Goal: Information Seeking & Learning: Learn about a topic

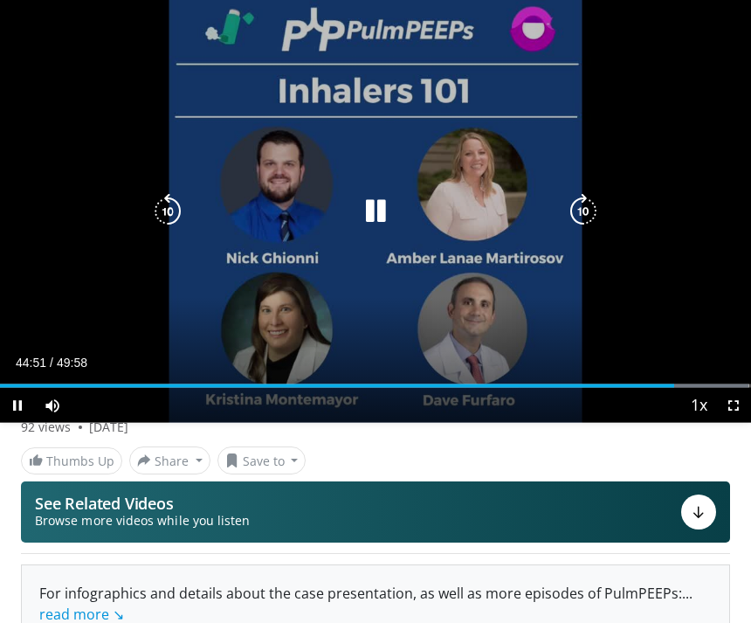
scroll to position [161, 0]
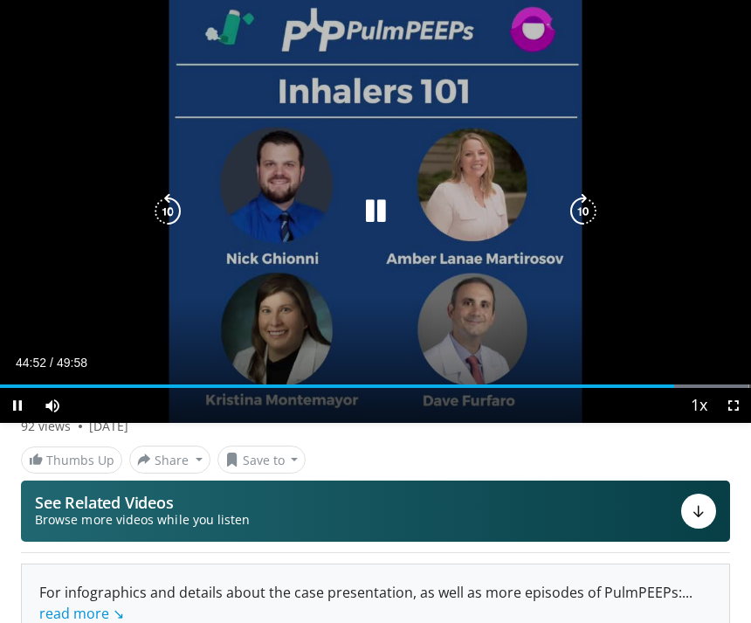
click at [294, 471] on button "Save to" at bounding box center [262, 460] width 89 height 28
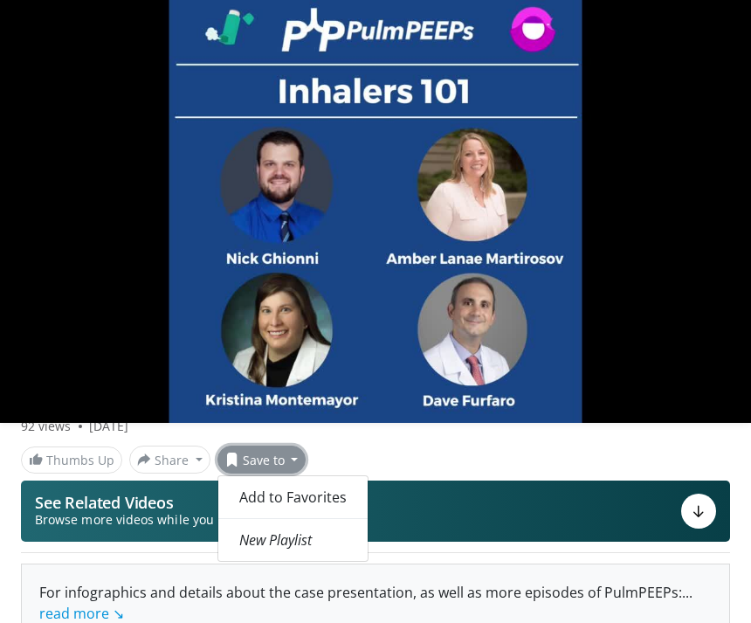
click at [293, 501] on span "Add to Favorites" at bounding box center [292, 496] width 107 height 19
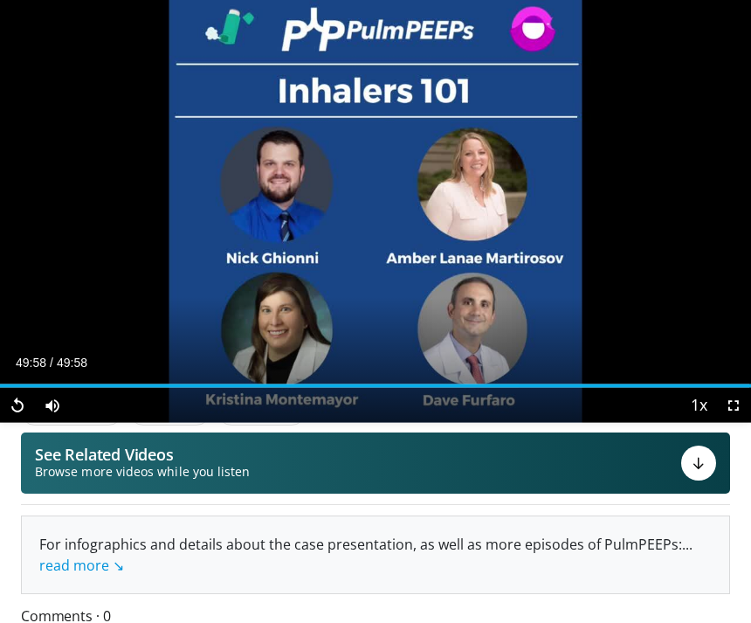
scroll to position [209, 0]
click at [103, 564] on link "read more ↘" at bounding box center [81, 565] width 85 height 19
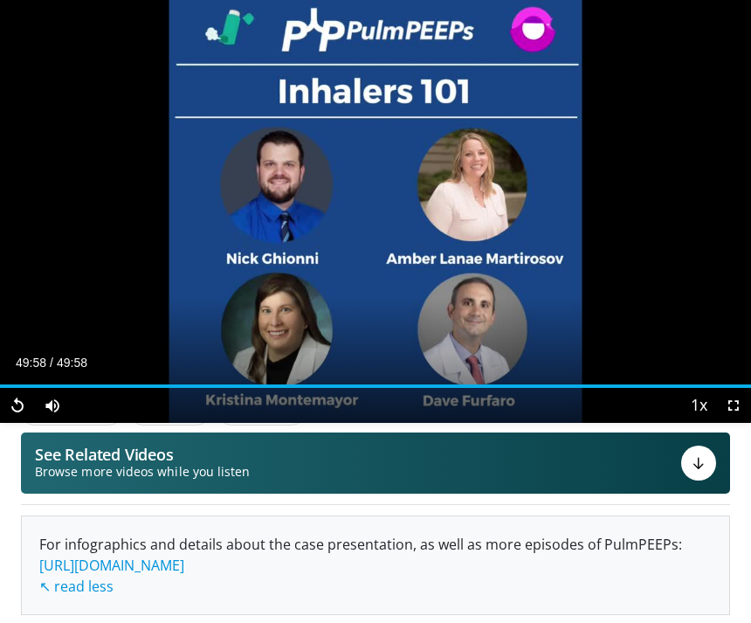
click at [184, 568] on link "[URL][DOMAIN_NAME]" at bounding box center [111, 565] width 145 height 19
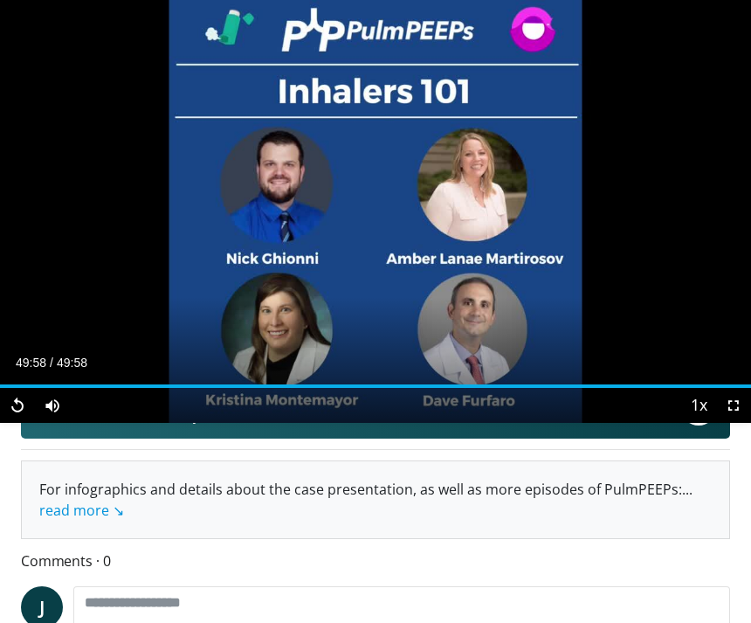
scroll to position [265, 0]
